Goal: Information Seeking & Learning: Find specific fact

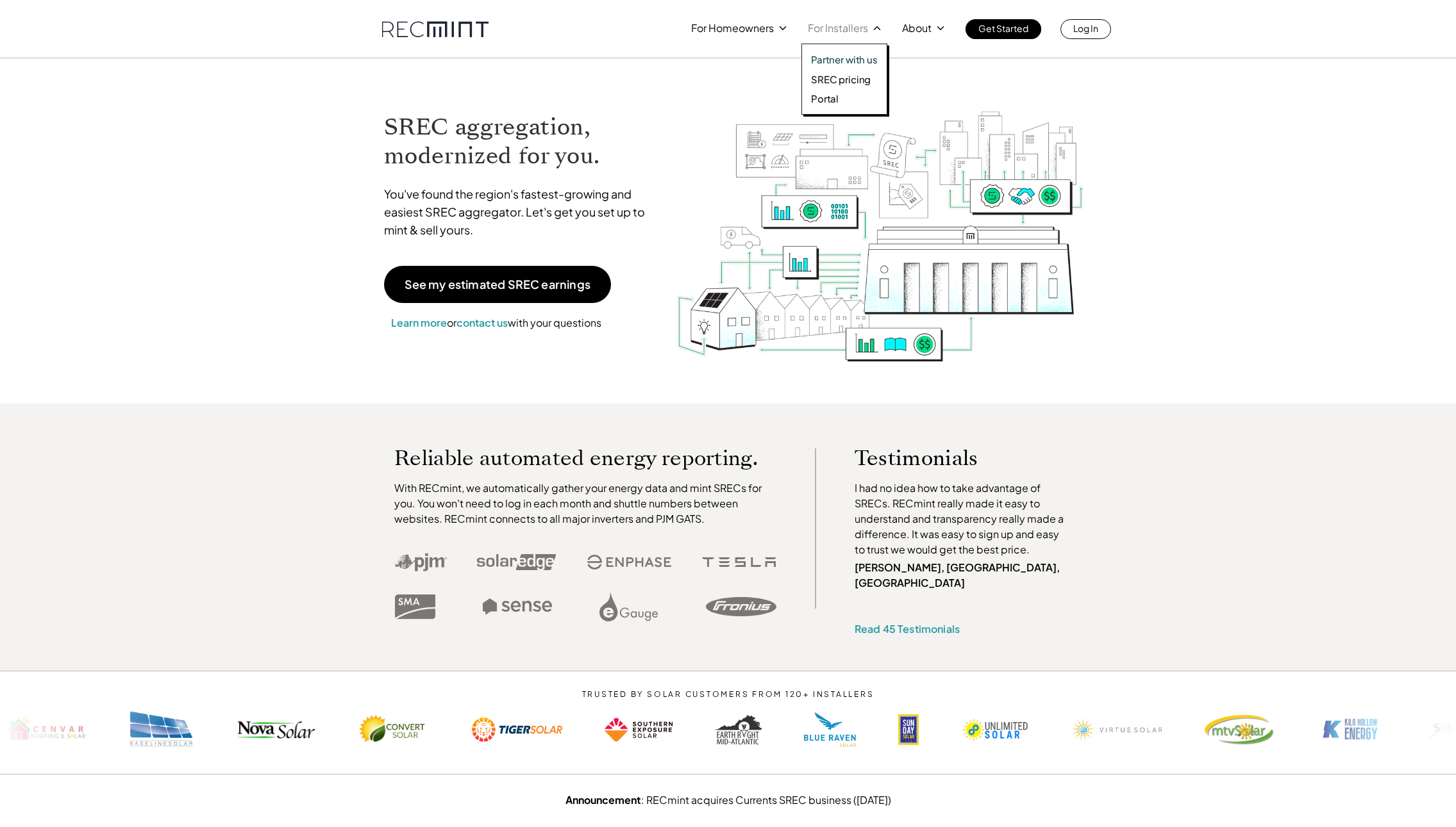
click at [851, 75] on p "SREC pricing" at bounding box center [840, 79] width 59 height 13
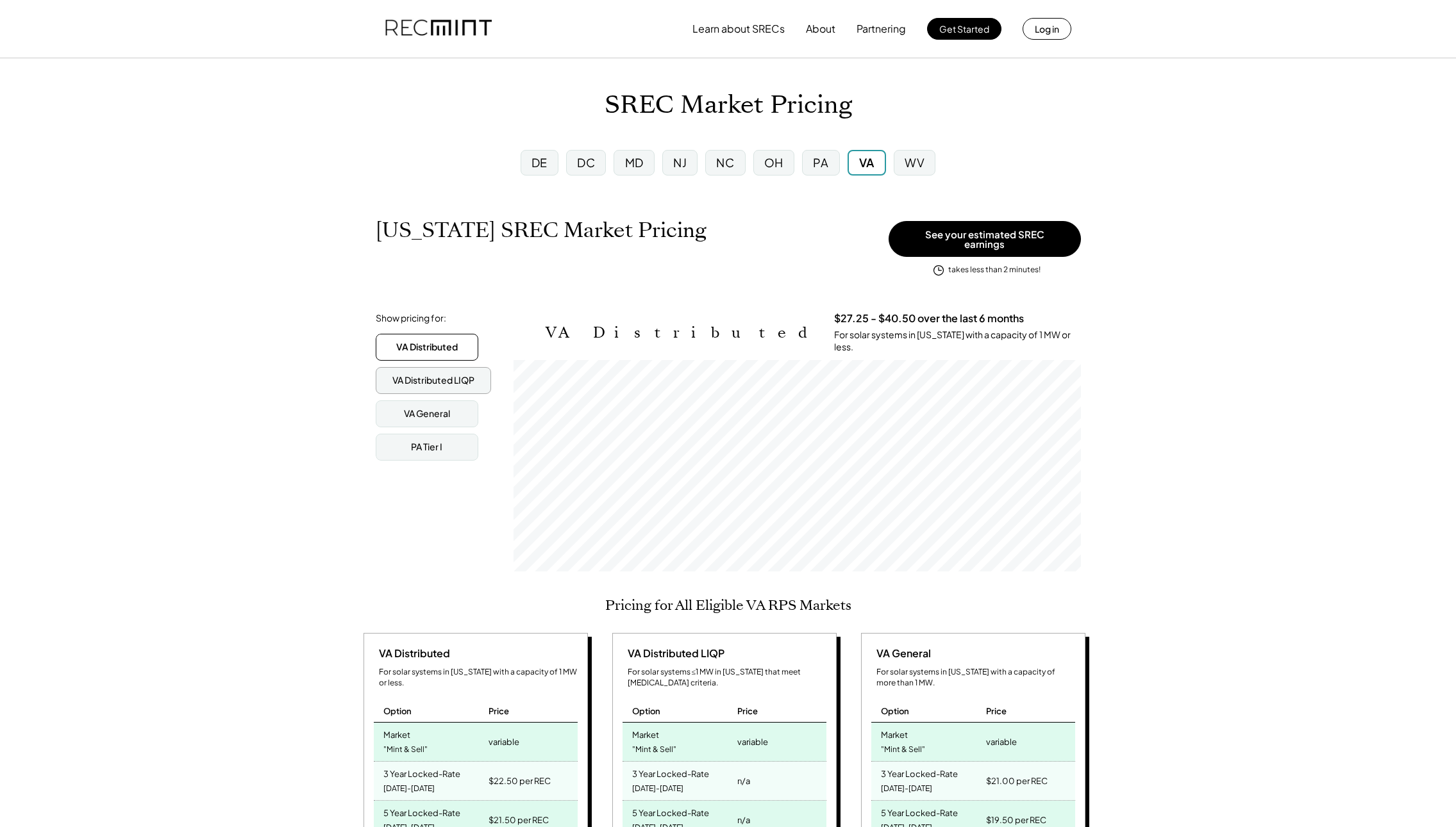
scroll to position [212, 567]
click at [629, 156] on div "MD" at bounding box center [634, 162] width 18 height 16
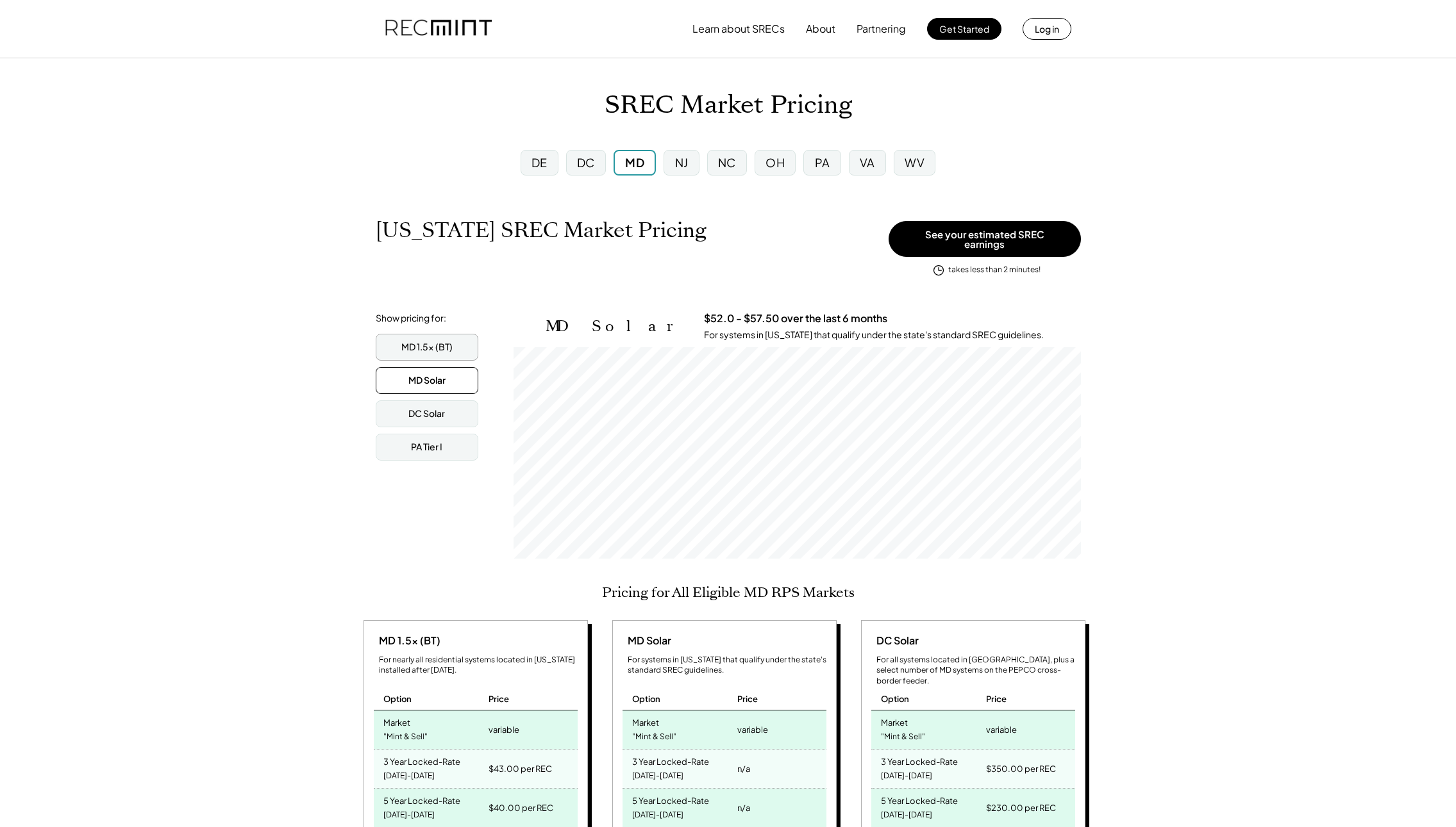
click at [444, 341] on div "MD 1.5x (BT)" at bounding box center [426, 347] width 51 height 13
